Goal: Communication & Community: Participate in discussion

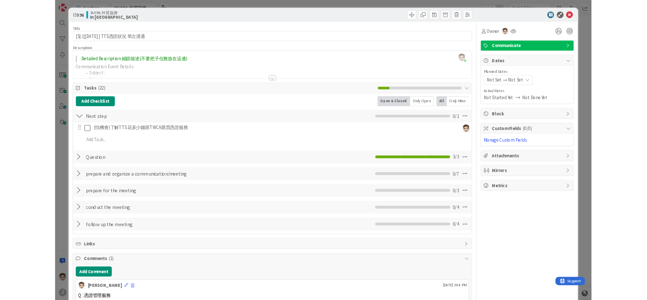
scroll to position [192, 0]
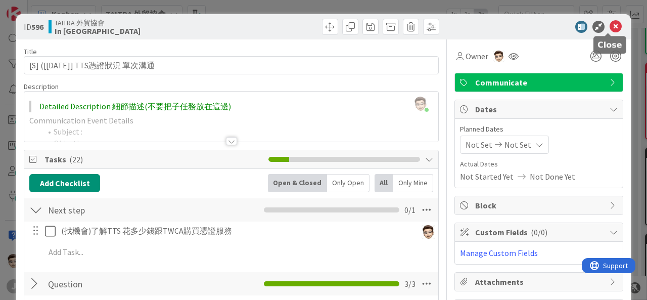
click at [609, 25] on icon at bounding box center [615, 27] width 12 height 12
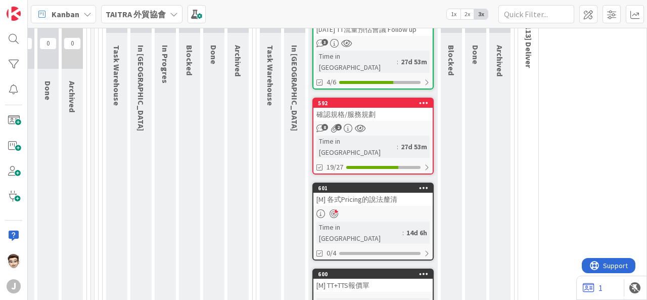
scroll to position [154, 332]
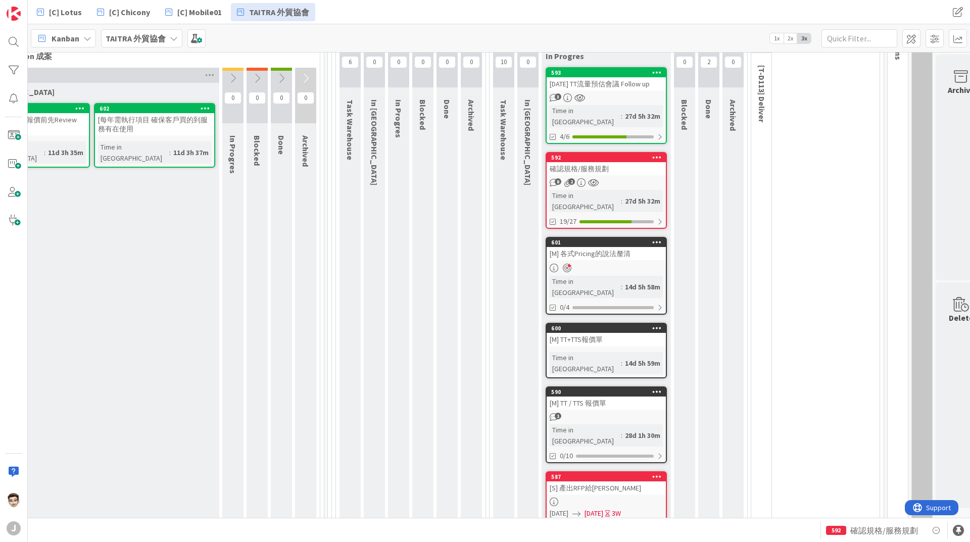
scroll to position [127, 99]
click at [605, 170] on div "確認規格/服務規劃" at bounding box center [606, 168] width 119 height 13
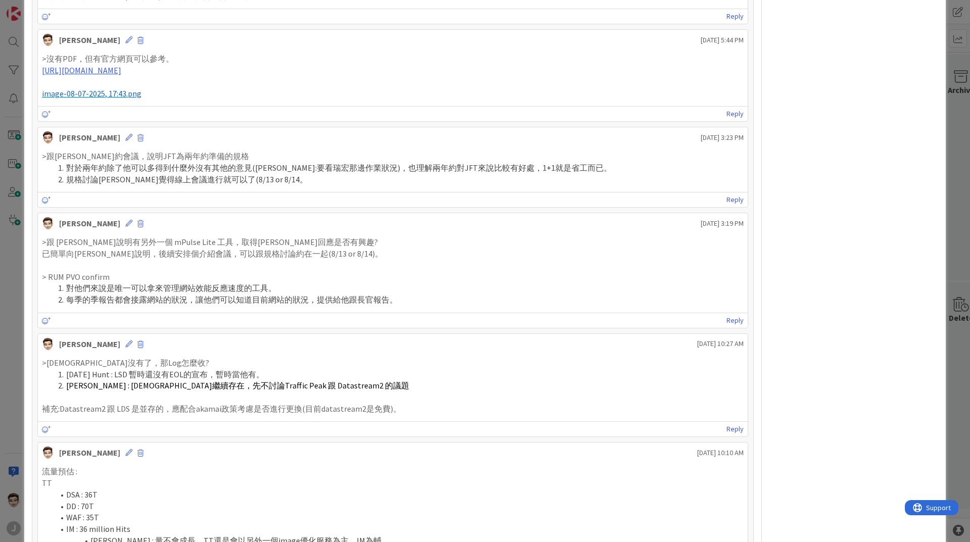
scroll to position [905, 0]
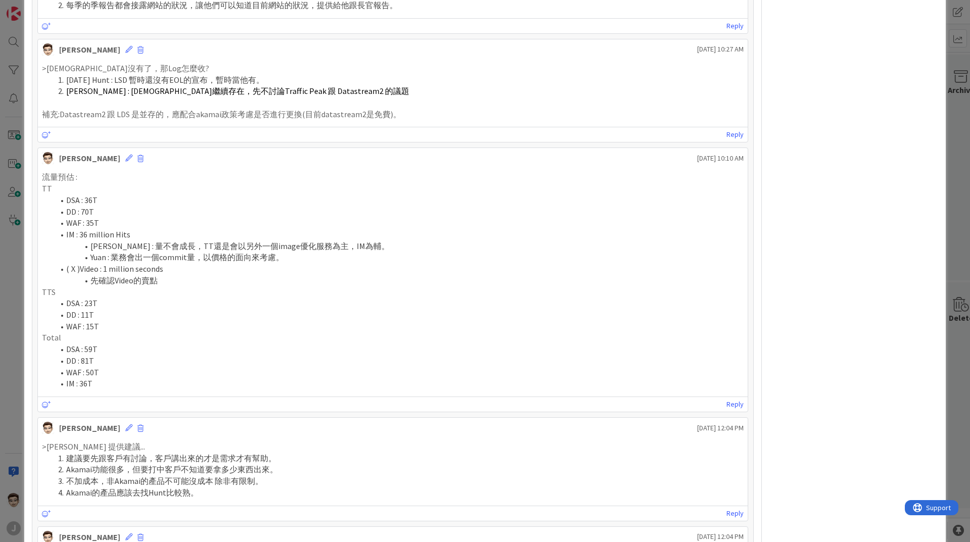
click at [11, 264] on div "ID 592 TAITRA 外貿協會 In Progres Title 9 / 128 確認規格/服務規劃 Description Stanley chen …" at bounding box center [485, 271] width 970 height 542
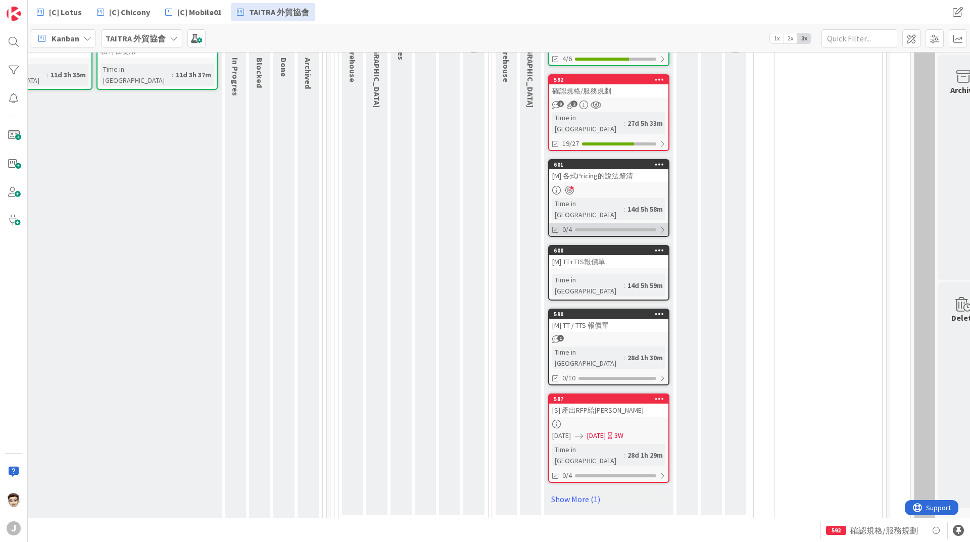
scroll to position [206, 96]
click at [631, 169] on div "[M] 各式Pricing的說法釐清" at bounding box center [608, 175] width 119 height 13
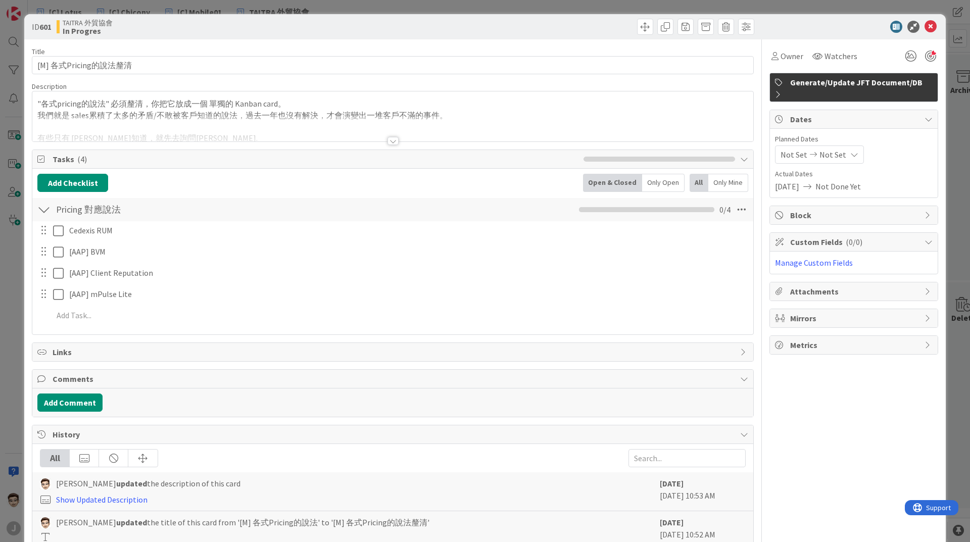
click at [389, 136] on div at bounding box center [392, 129] width 721 height 26
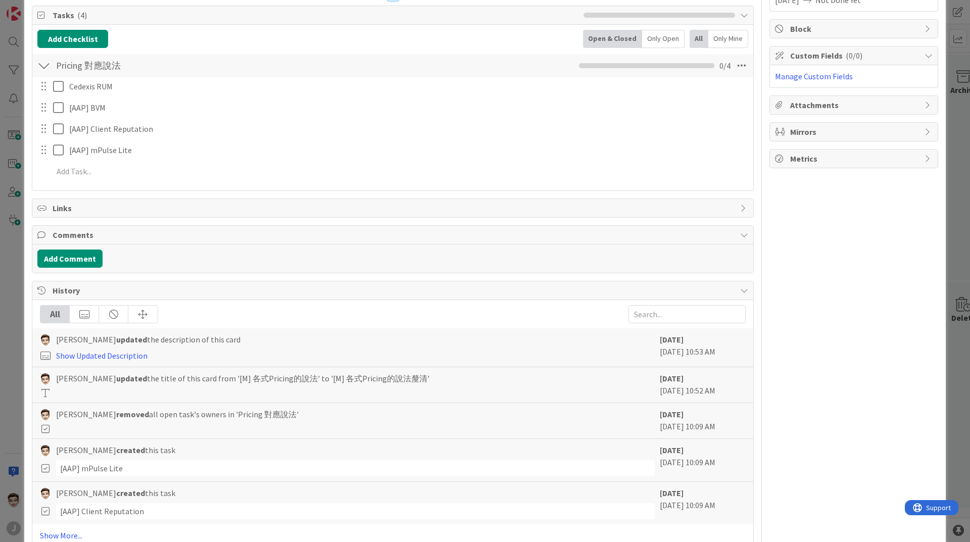
scroll to position [213, 0]
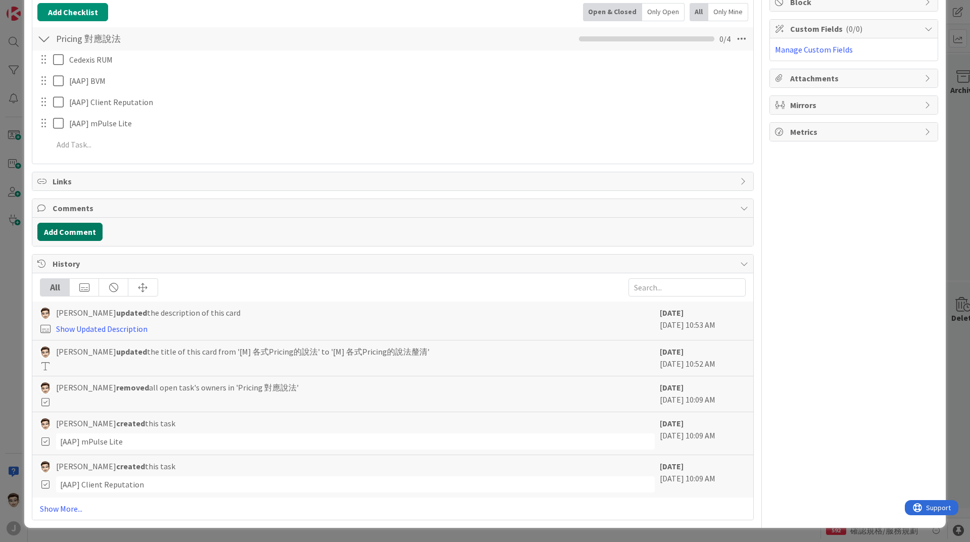
click at [78, 230] on button "Add Comment" at bounding box center [69, 232] width 65 height 18
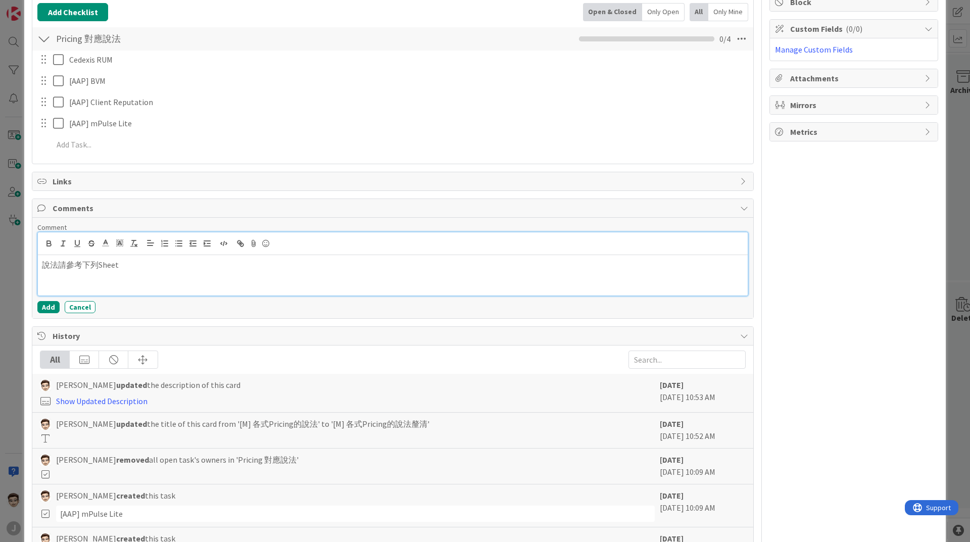
click at [283, 290] on div "說法請參考下列Sheet" at bounding box center [393, 275] width 710 height 40
click at [47, 307] on button "Add" at bounding box center [48, 307] width 22 height 12
